Goal: Information Seeking & Learning: Find specific page/section

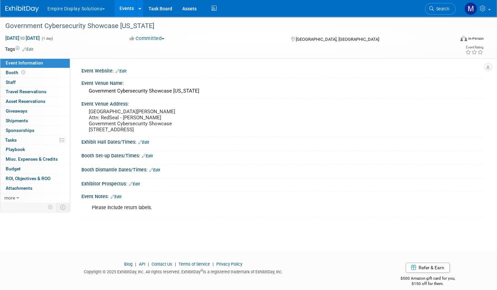
click at [139, 7] on link "Events" at bounding box center [126, 8] width 24 height 17
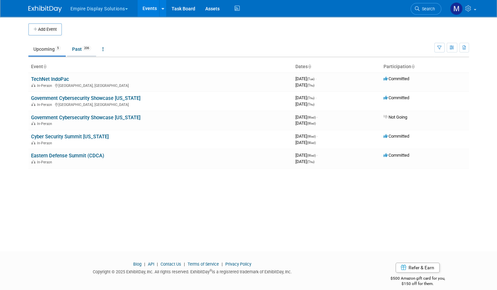
click at [75, 48] on link "Past 206" at bounding box center [81, 49] width 29 height 13
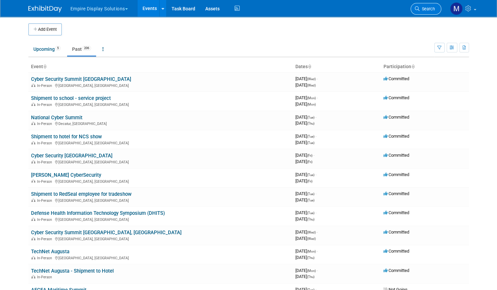
click at [426, 6] on span "Search" at bounding box center [426, 8] width 15 height 5
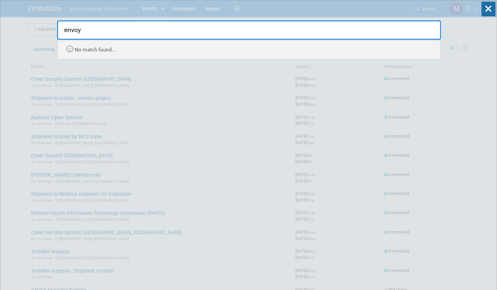
type input "envoy"
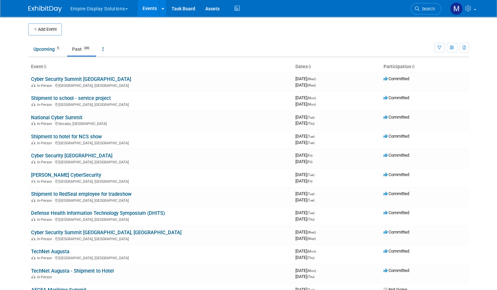
click at [40, 10] on img at bounding box center [44, 9] width 33 height 7
